Goal: Complete application form: Complete application form

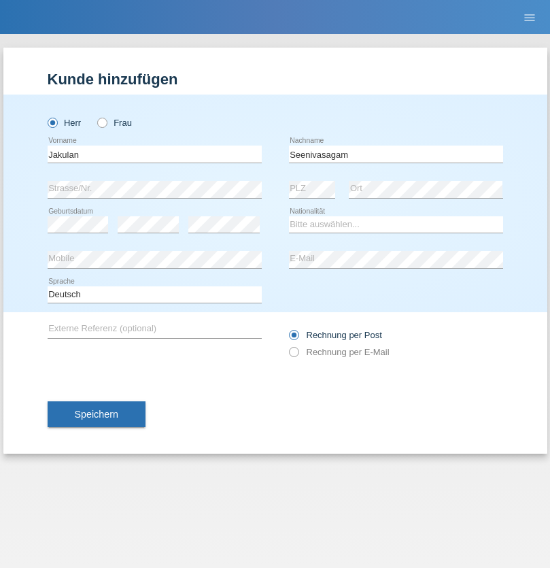
type input "Seenivasagam"
select select "LK"
select select "C"
select select "03"
select select "08"
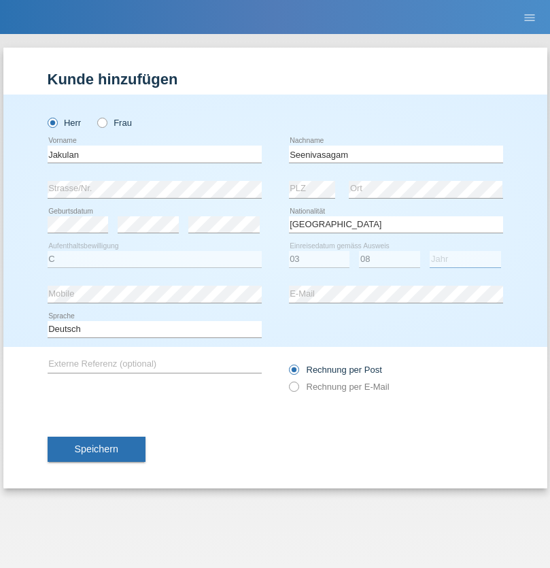
select select "2009"
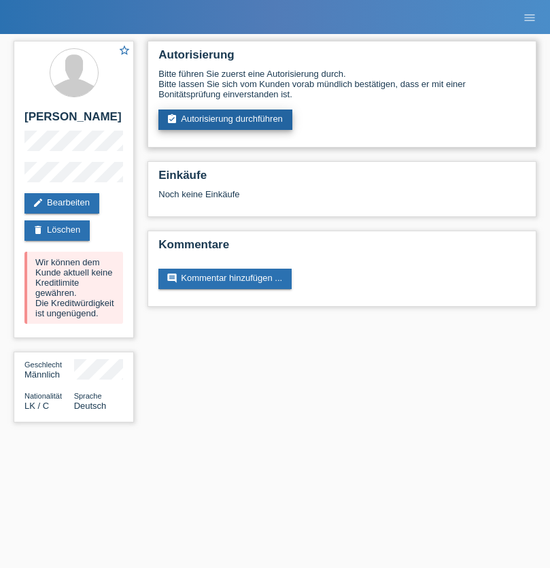
click at [226, 120] on link "assignment_turned_in Autorisierung durchführen" at bounding box center [226, 120] width 134 height 20
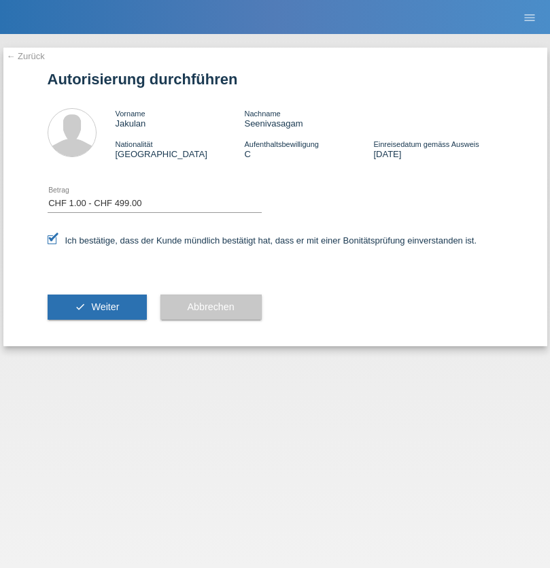
select select "1"
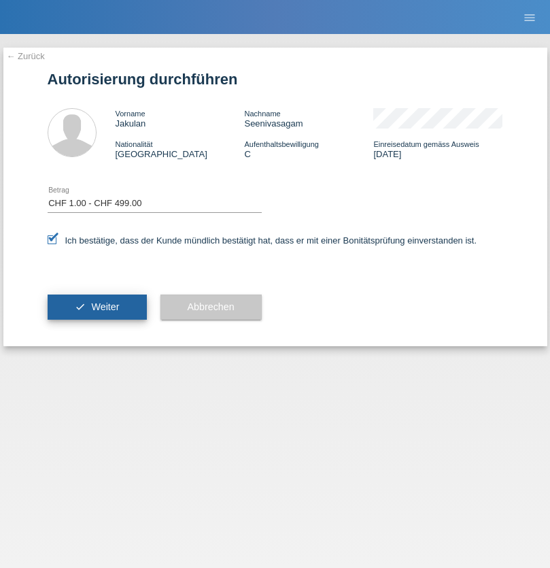
click at [97, 307] on span "Weiter" at bounding box center [105, 306] width 28 height 11
